Goal: Task Accomplishment & Management: Manage account settings

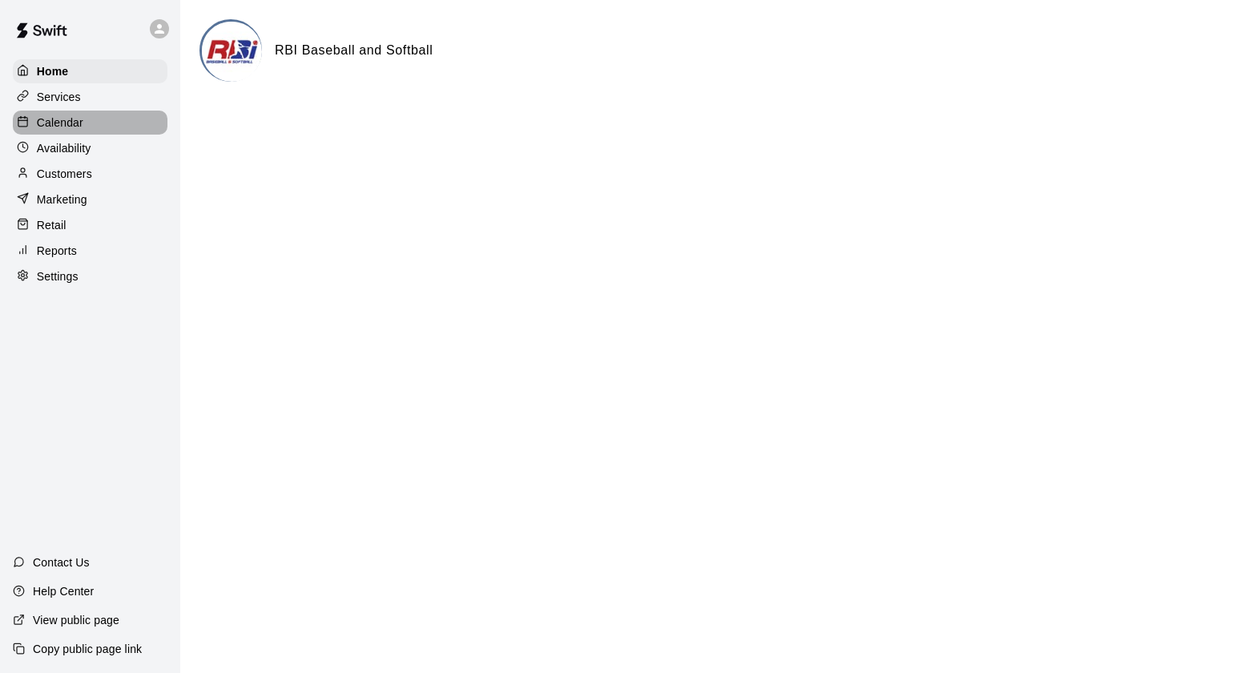
click at [54, 130] on div "Calendar" at bounding box center [90, 123] width 155 height 24
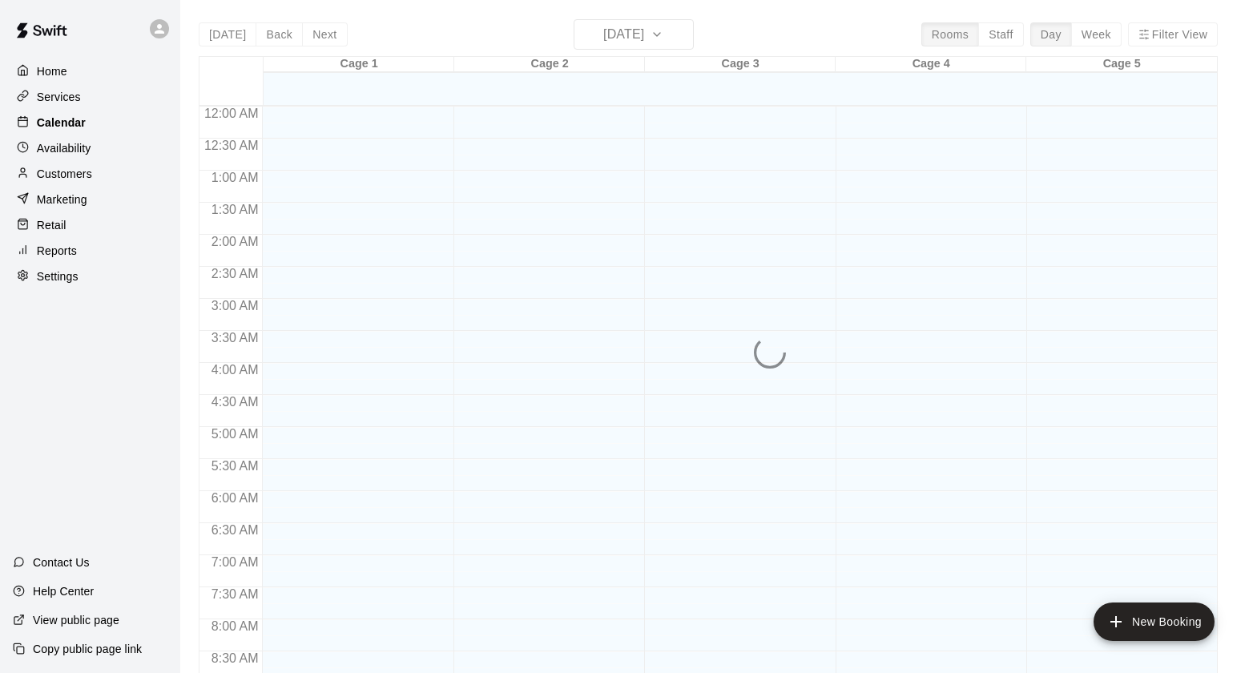
scroll to position [850, 0]
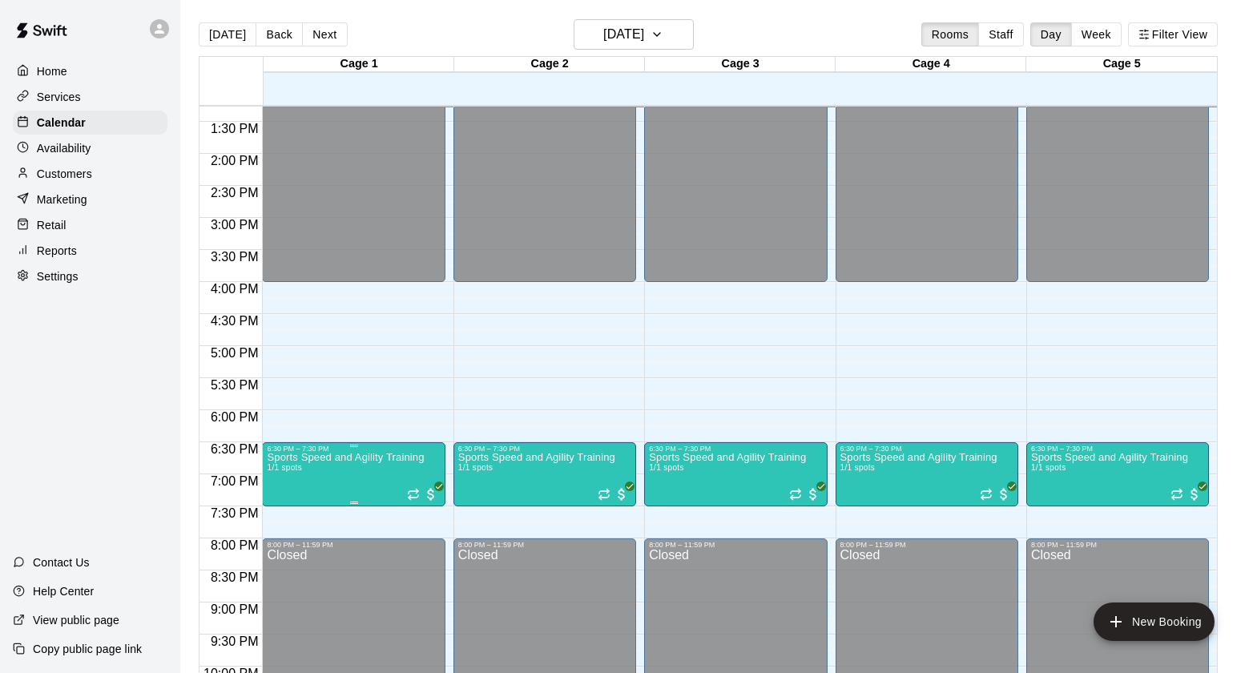
click at [281, 508] on img "edit" at bounding box center [284, 507] width 18 height 18
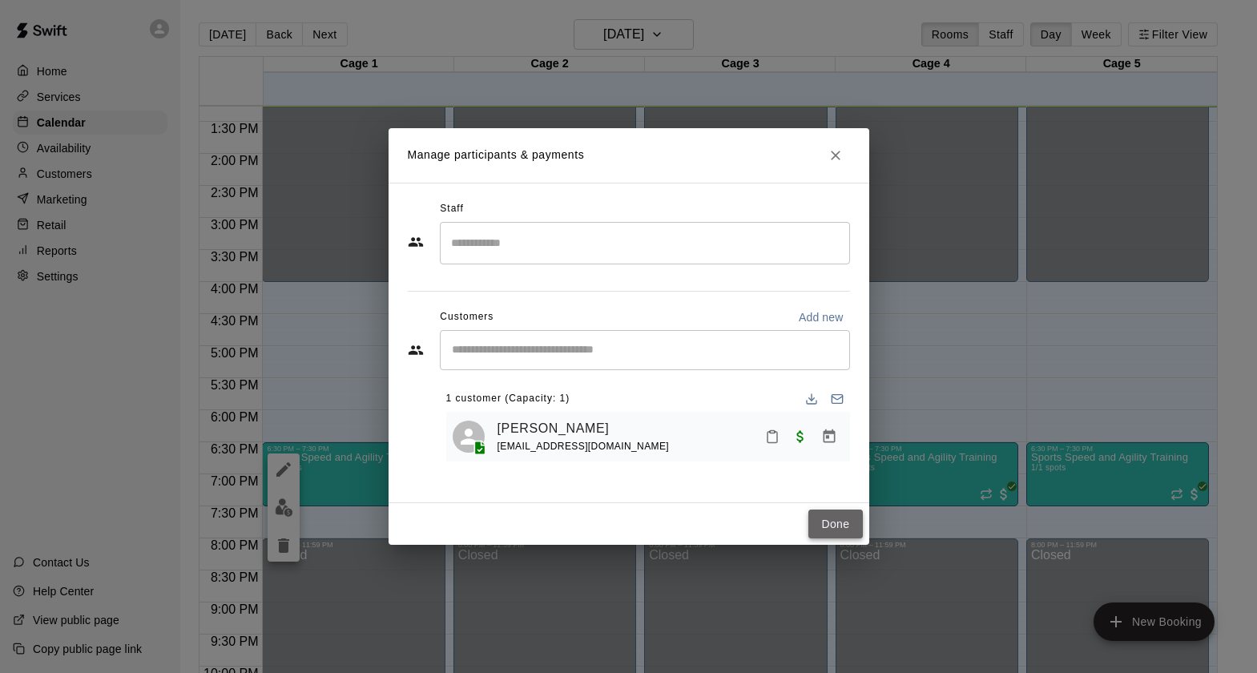
click at [844, 517] on button "Done" at bounding box center [835, 525] width 54 height 30
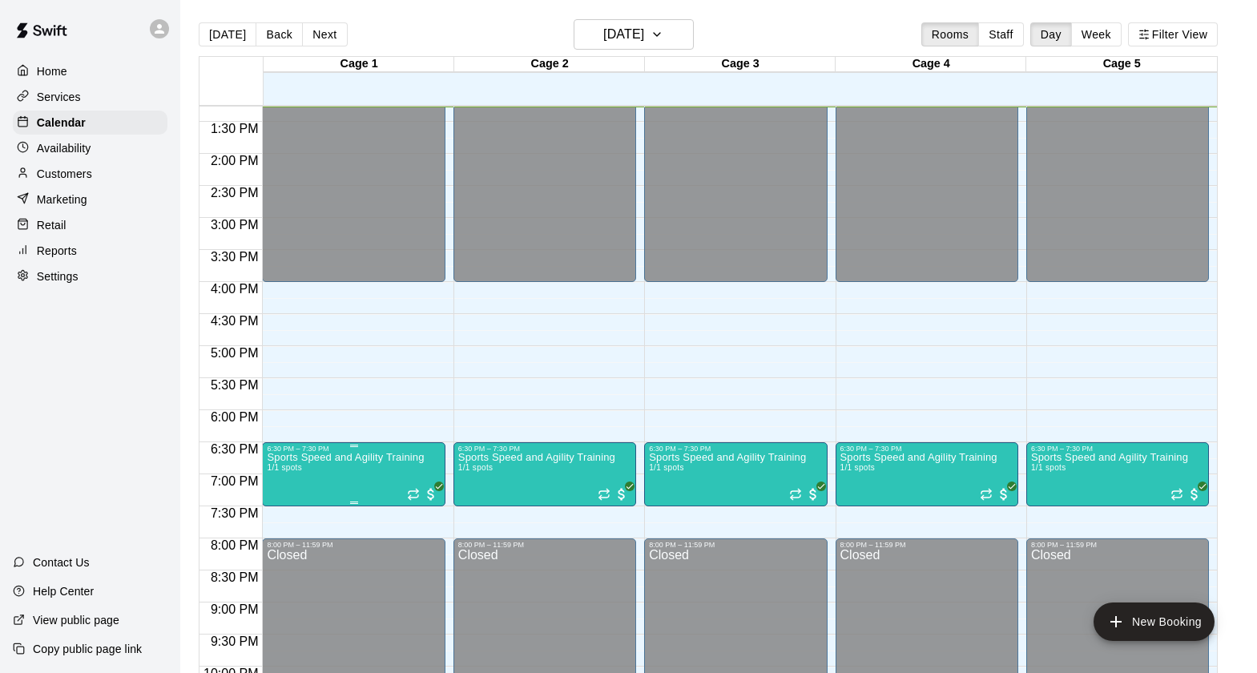
click at [278, 470] on icon "edit" at bounding box center [283, 469] width 19 height 19
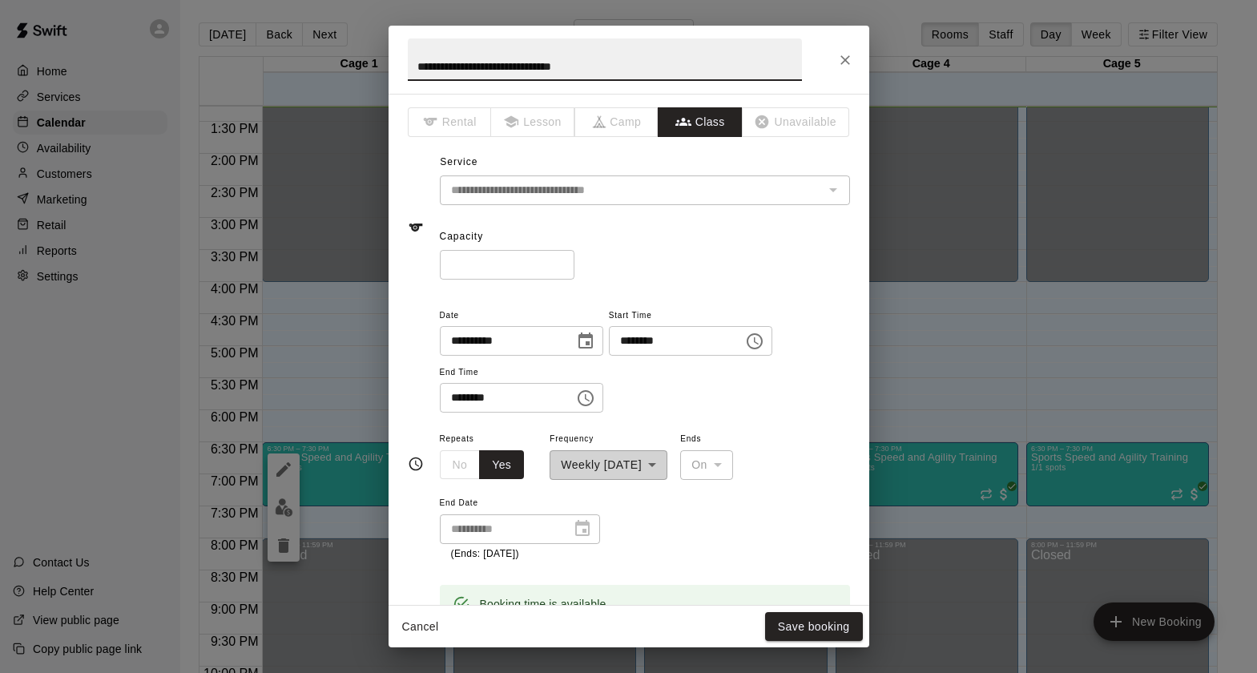
click at [475, 260] on input "*" at bounding box center [507, 265] width 135 height 30
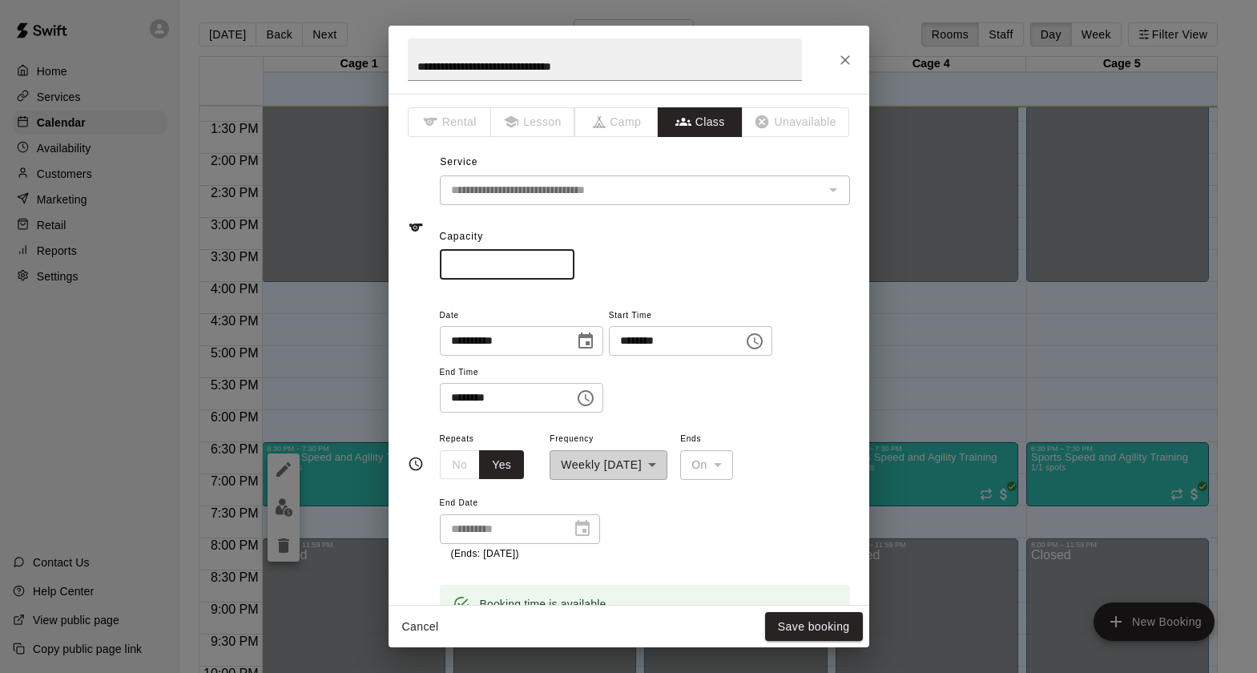
click at [561, 260] on input "*" at bounding box center [507, 265] width 135 height 30
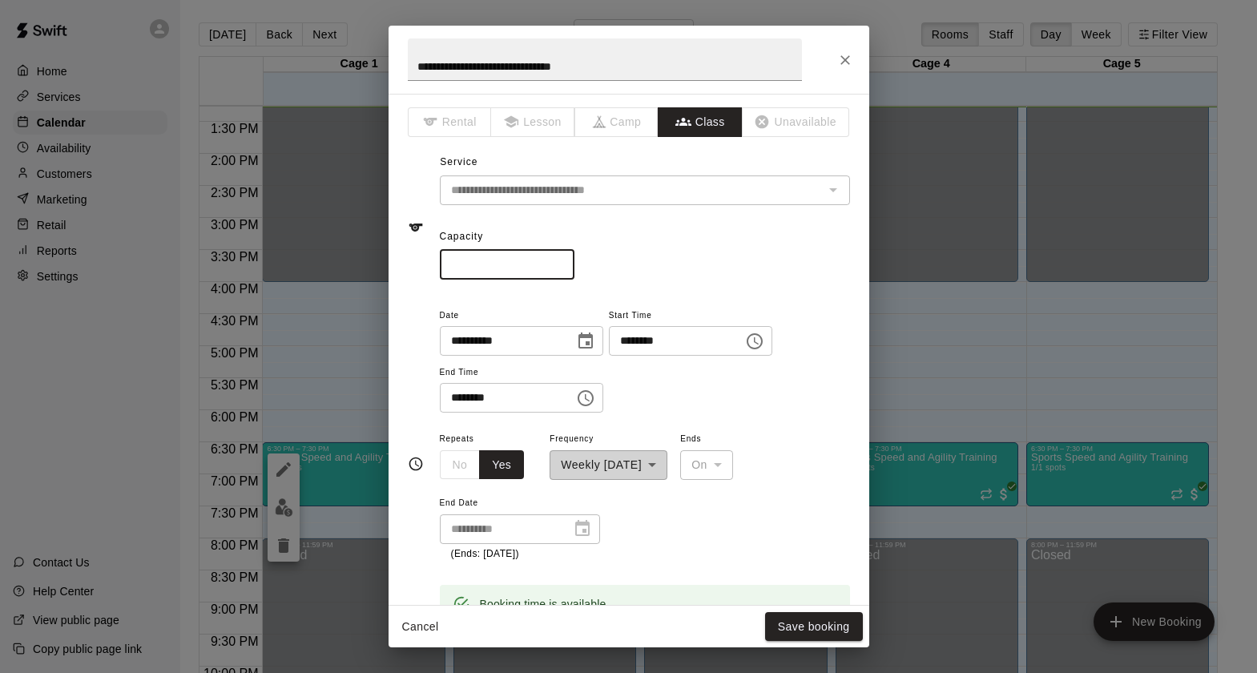
click at [561, 260] on input "*" at bounding box center [507, 265] width 135 height 30
type input "*"
click at [561, 260] on input "*" at bounding box center [507, 265] width 135 height 30
type input "**"
click at [833, 634] on button "Save booking" at bounding box center [814, 627] width 98 height 30
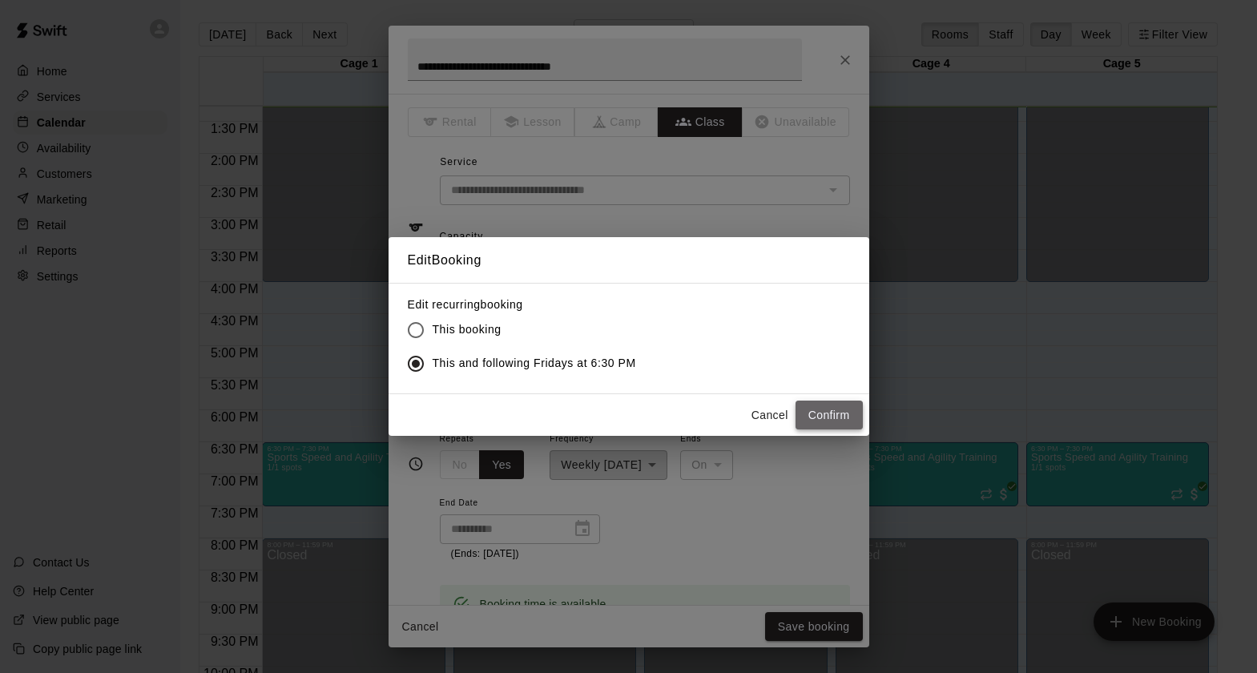
click at [840, 424] on button "Confirm" at bounding box center [829, 416] width 67 height 30
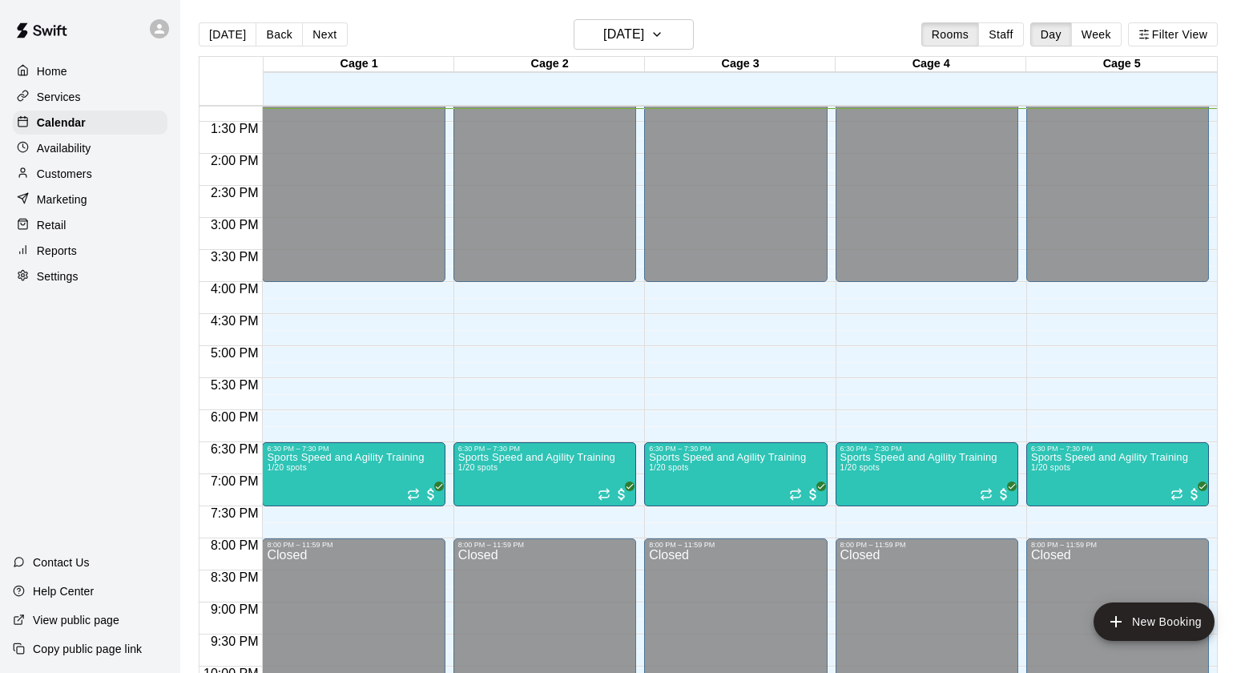
click at [58, 102] on p "Services" at bounding box center [59, 97] width 44 height 16
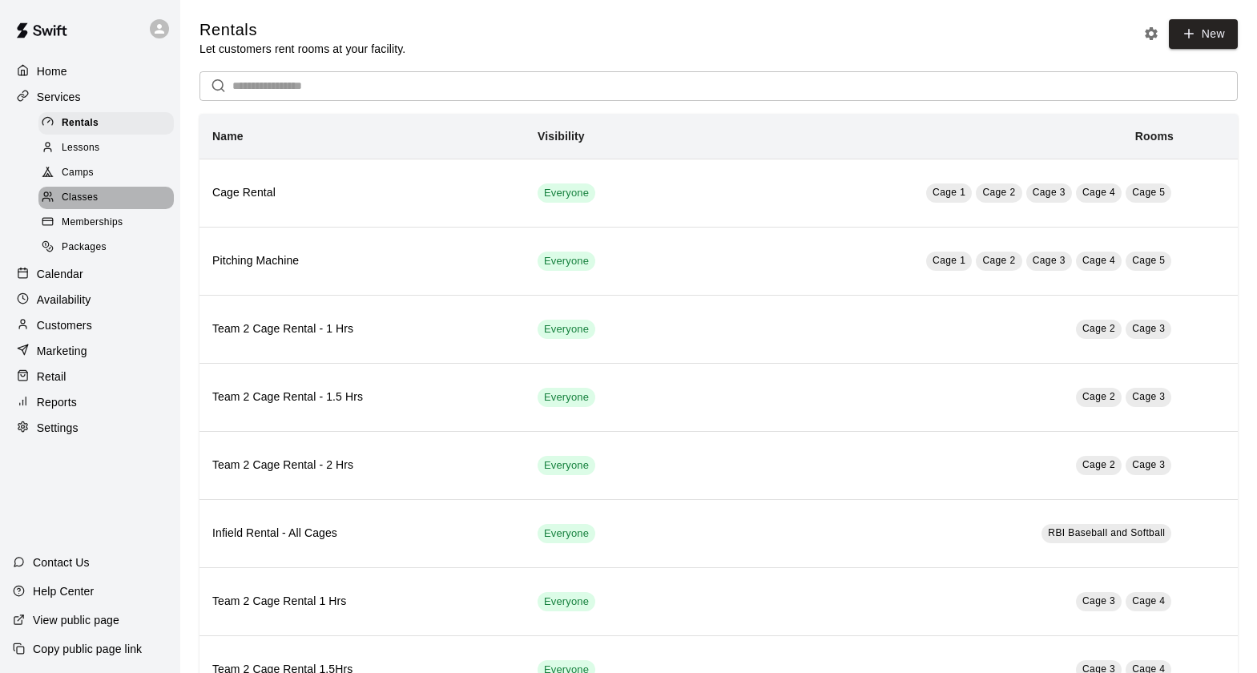
click at [87, 206] on div "Classes" at bounding box center [105, 198] width 135 height 22
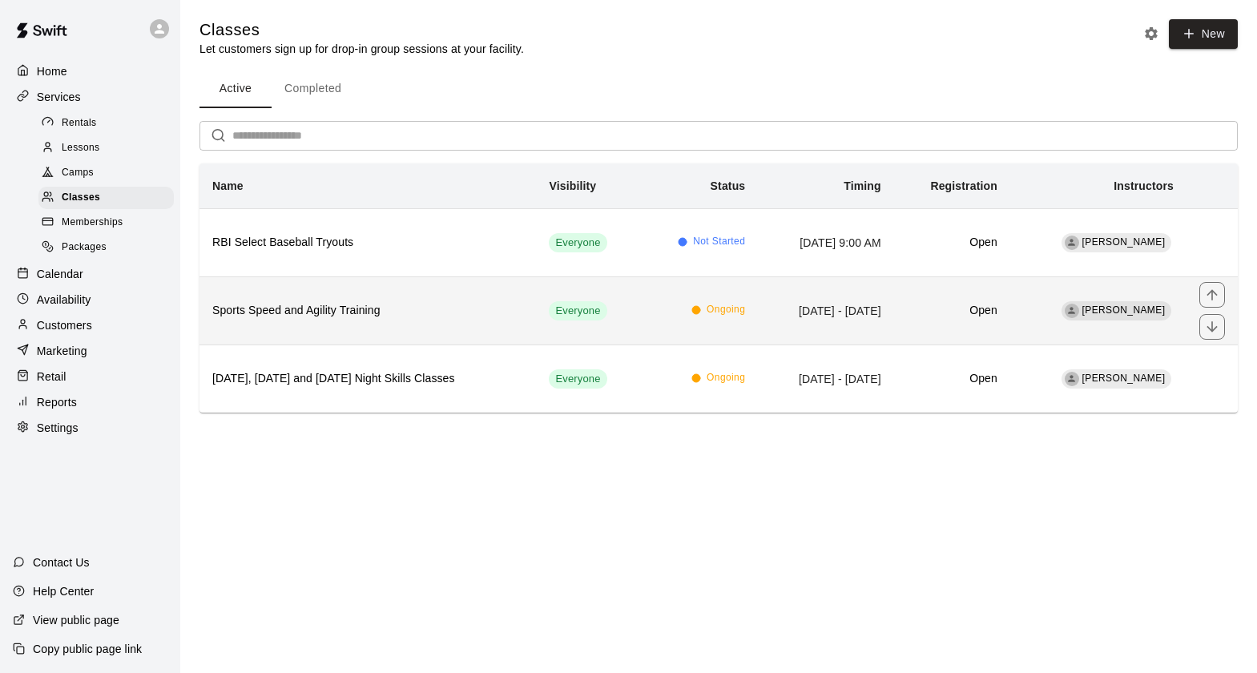
click at [848, 308] on td "[DATE] - [DATE]" at bounding box center [825, 310] width 135 height 68
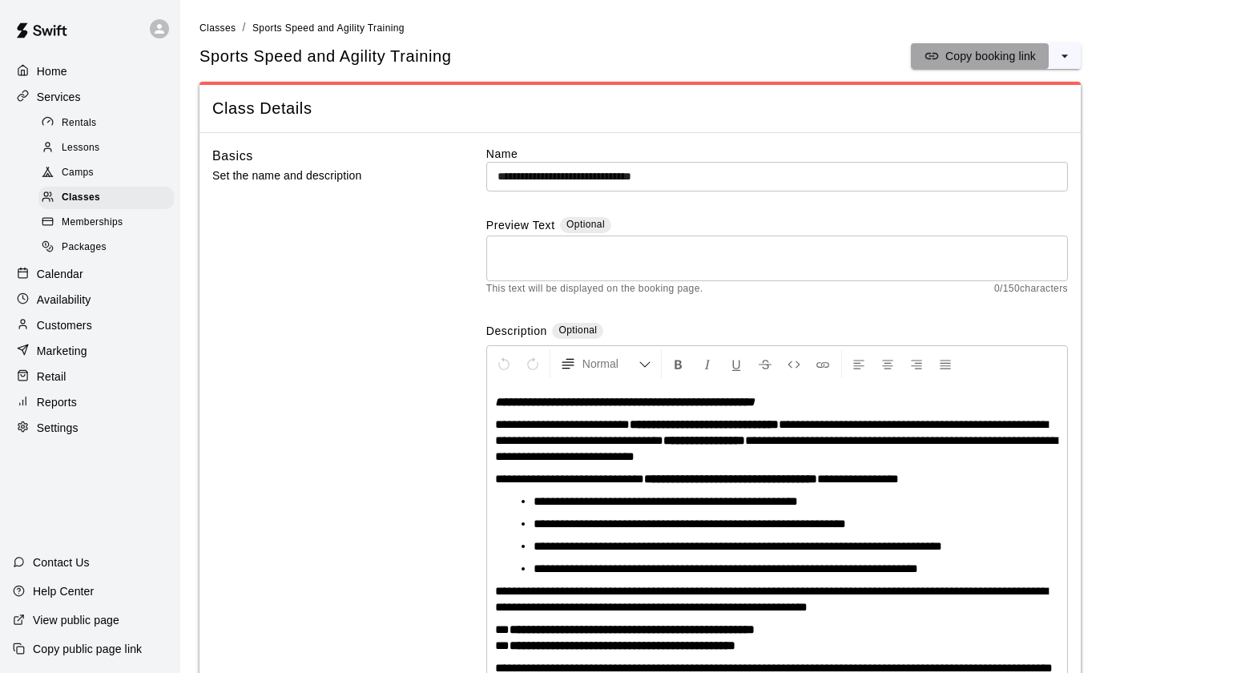
click at [965, 59] on p "Copy booking link" at bounding box center [990, 56] width 91 height 16
